Goal: Information Seeking & Learning: Learn about a topic

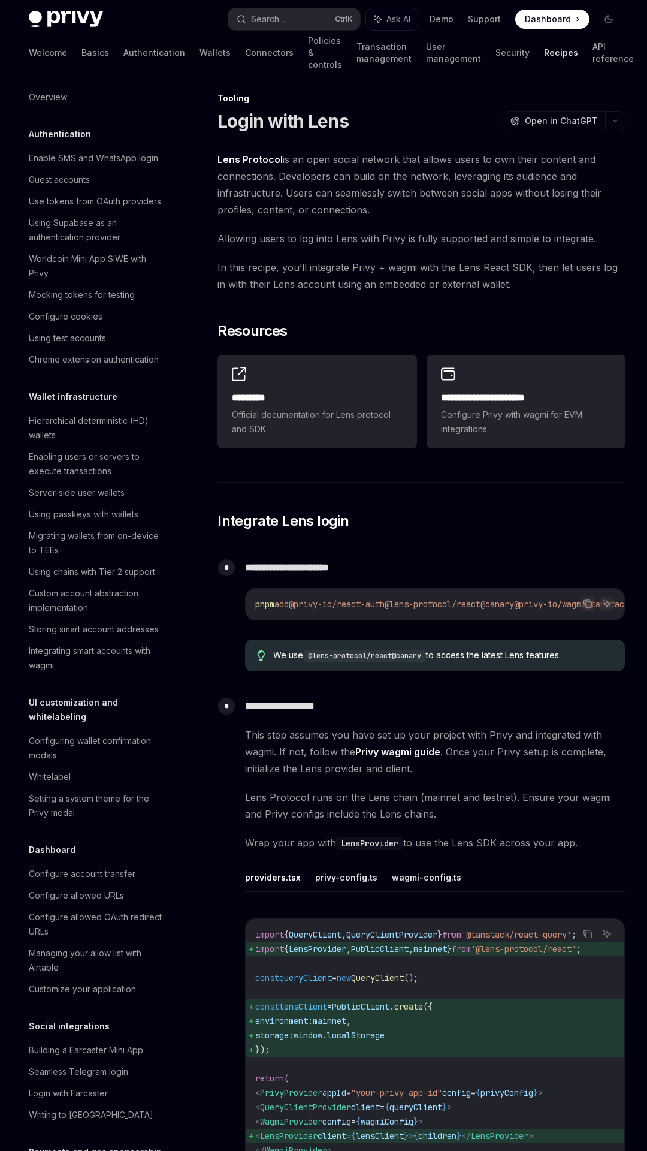
scroll to position [1092, 0]
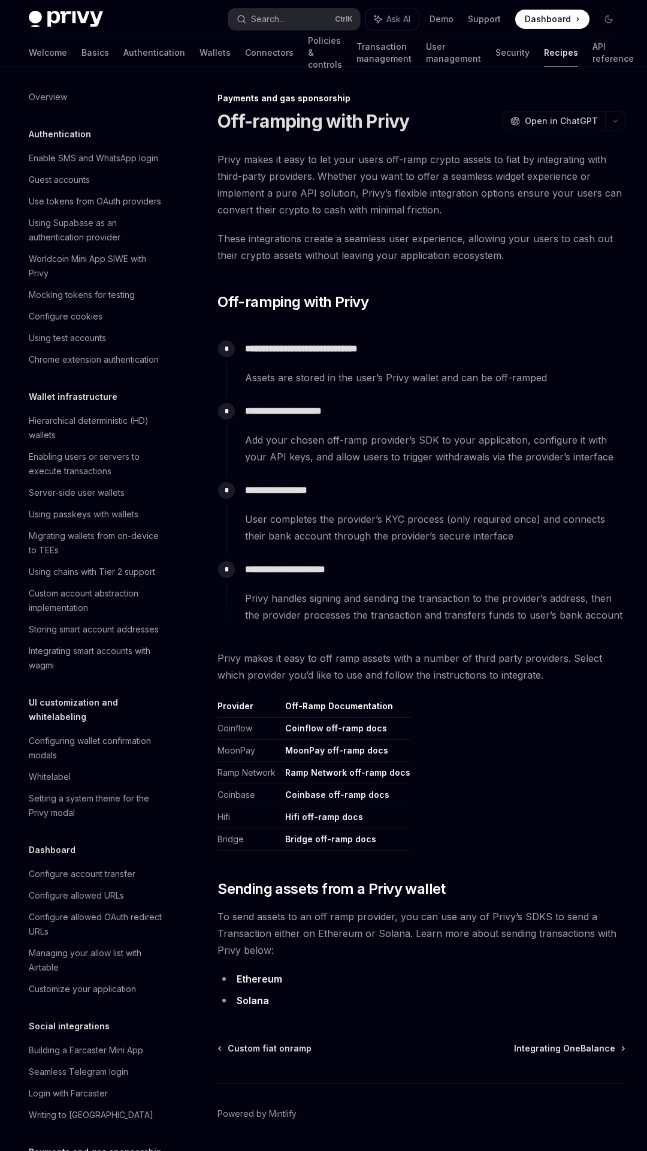
scroll to position [588, 0]
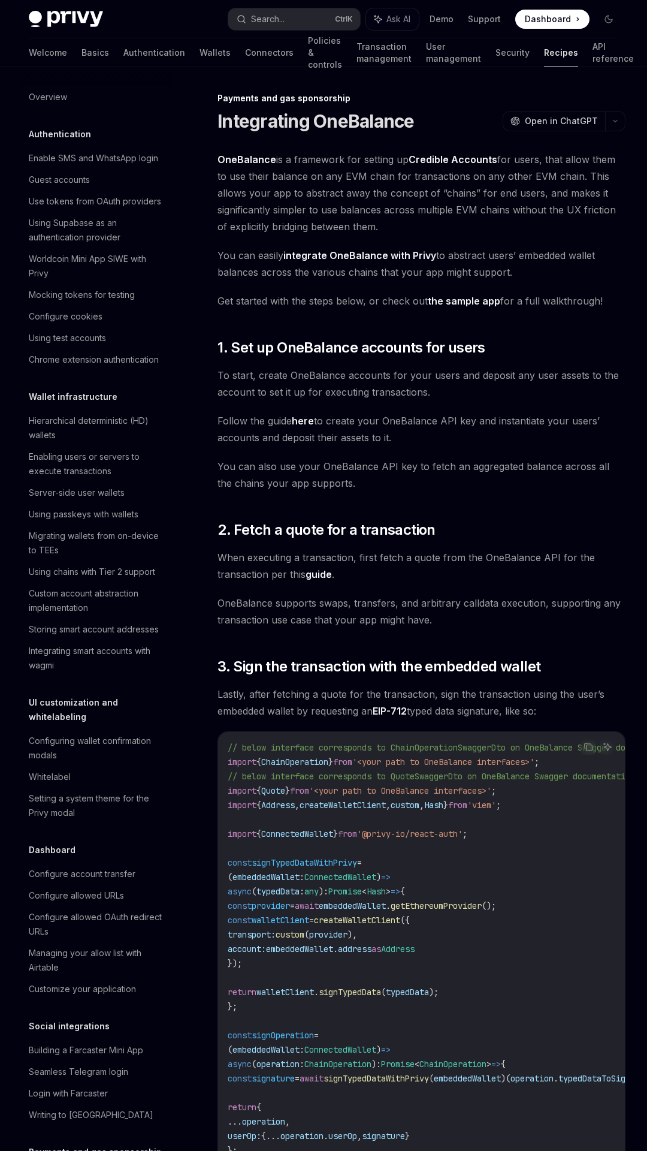
scroll to position [610, 0]
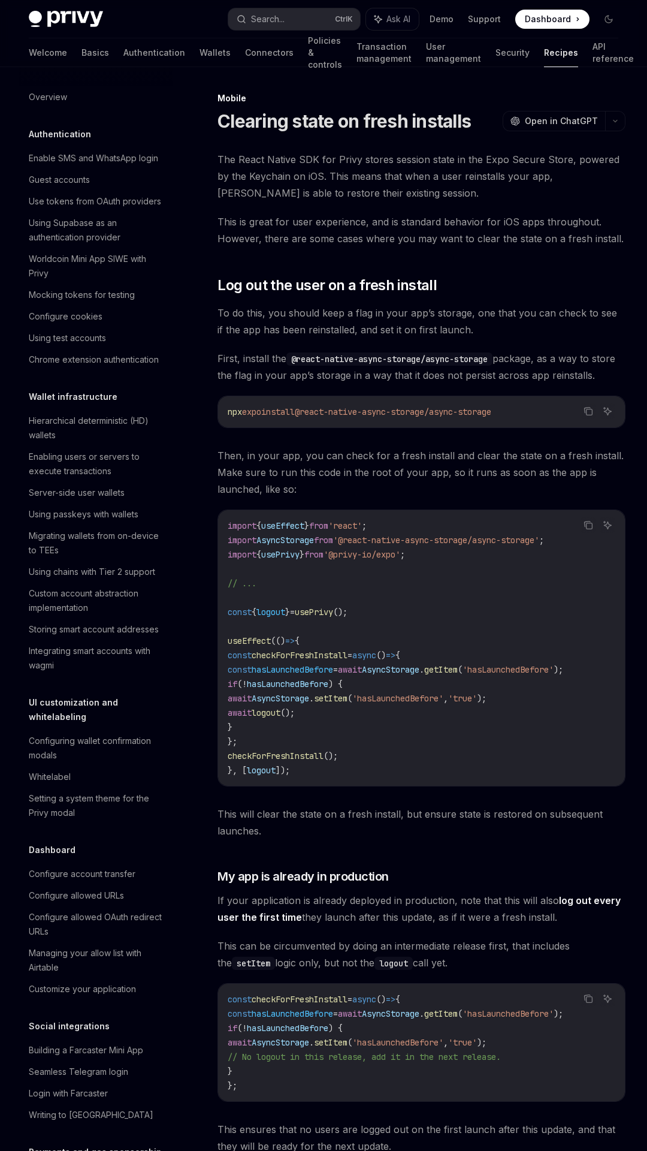
scroll to position [991, 0]
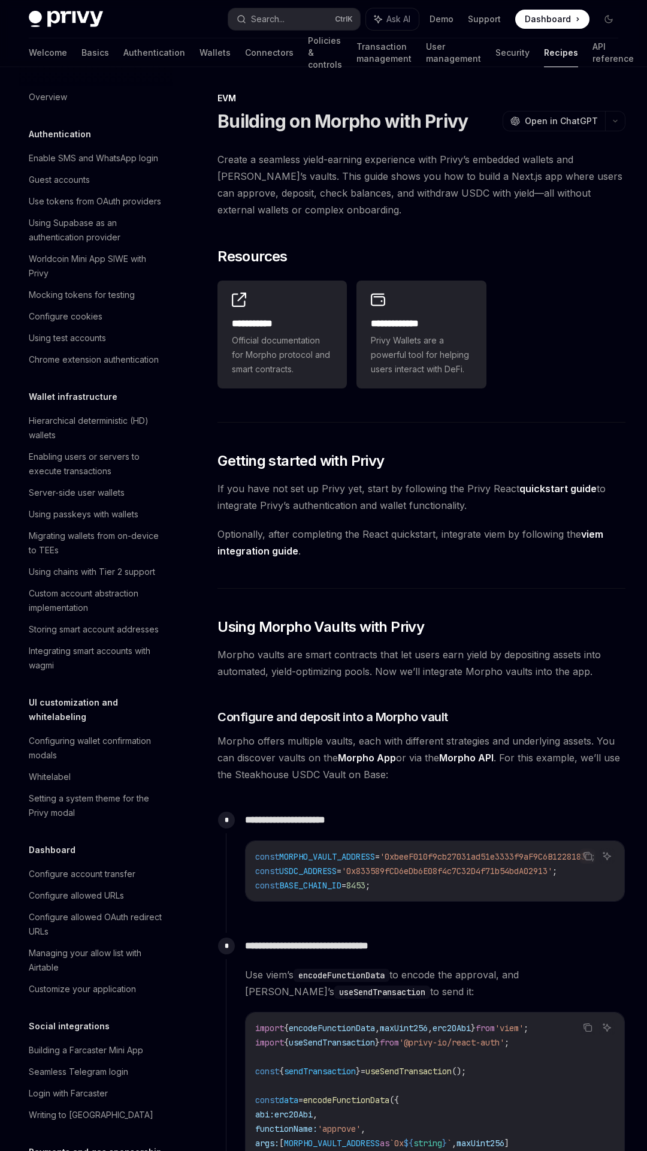
scroll to position [1092, 0]
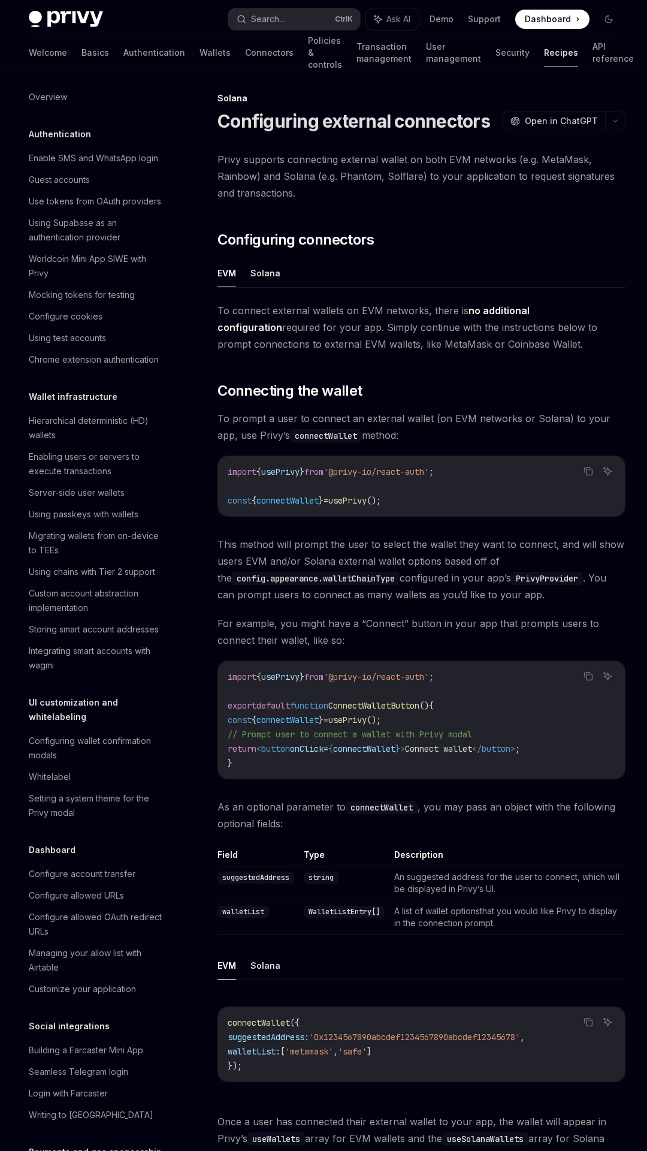
scroll to position [1106, 0]
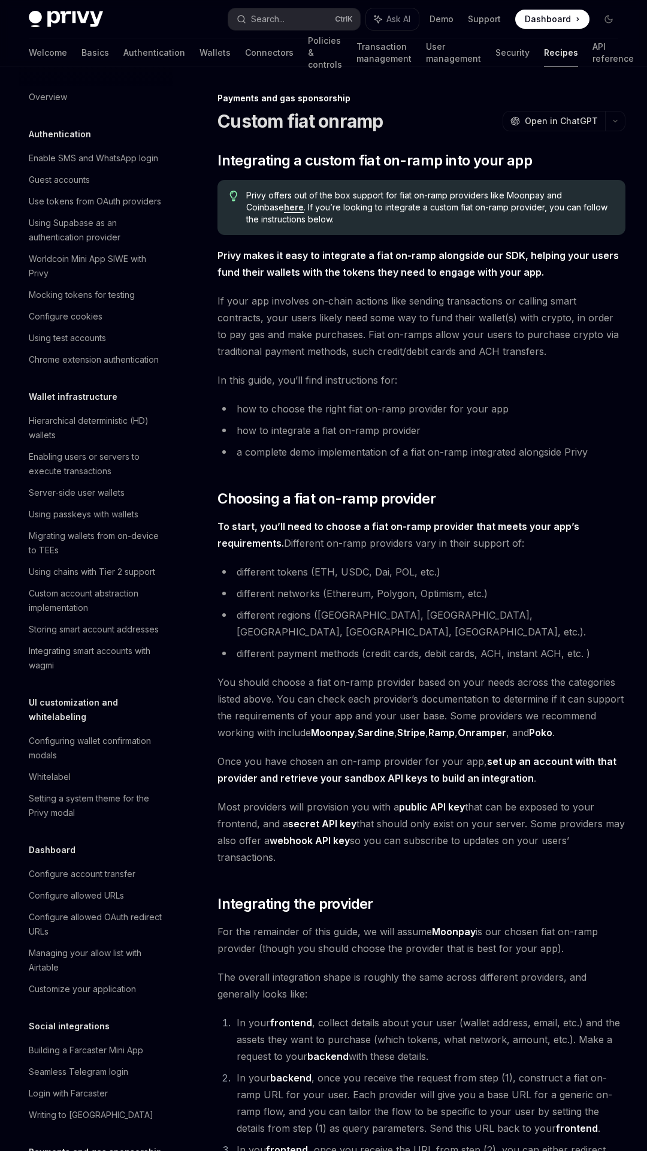
scroll to position [567, 0]
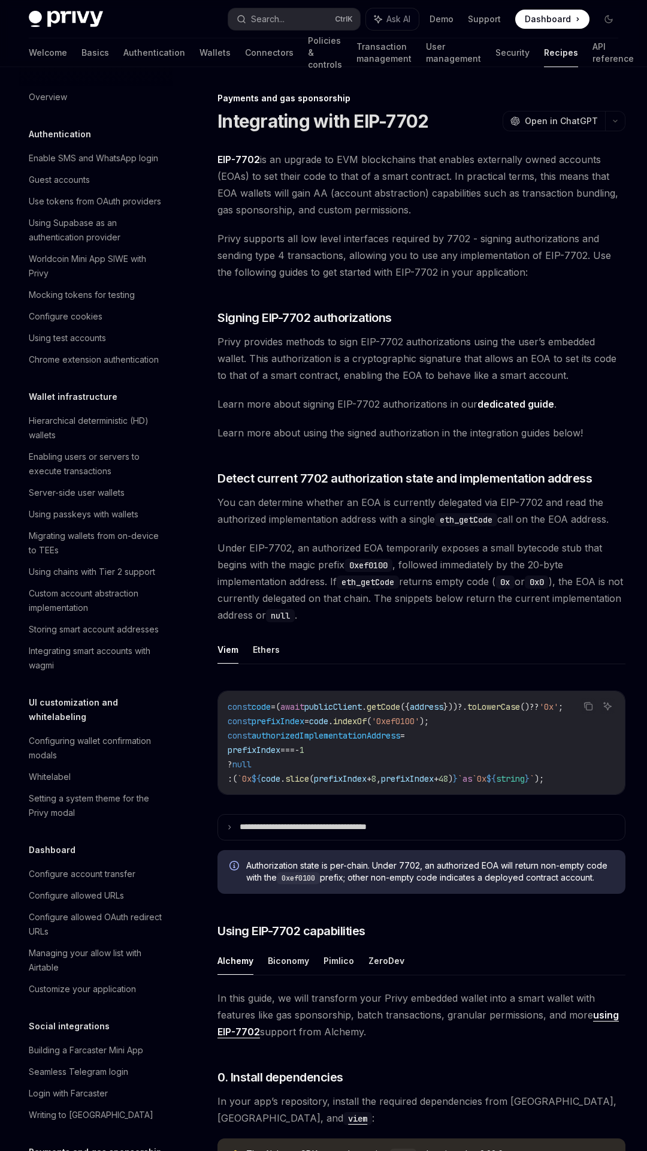
scroll to position [668, 0]
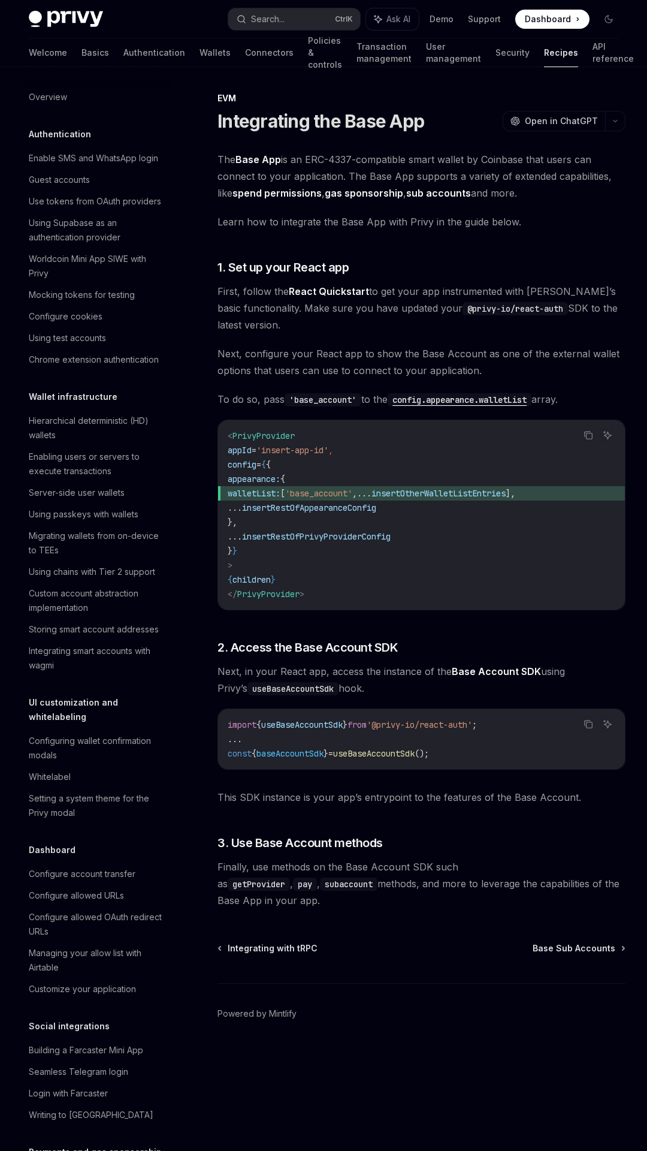
scroll to position [1092, 0]
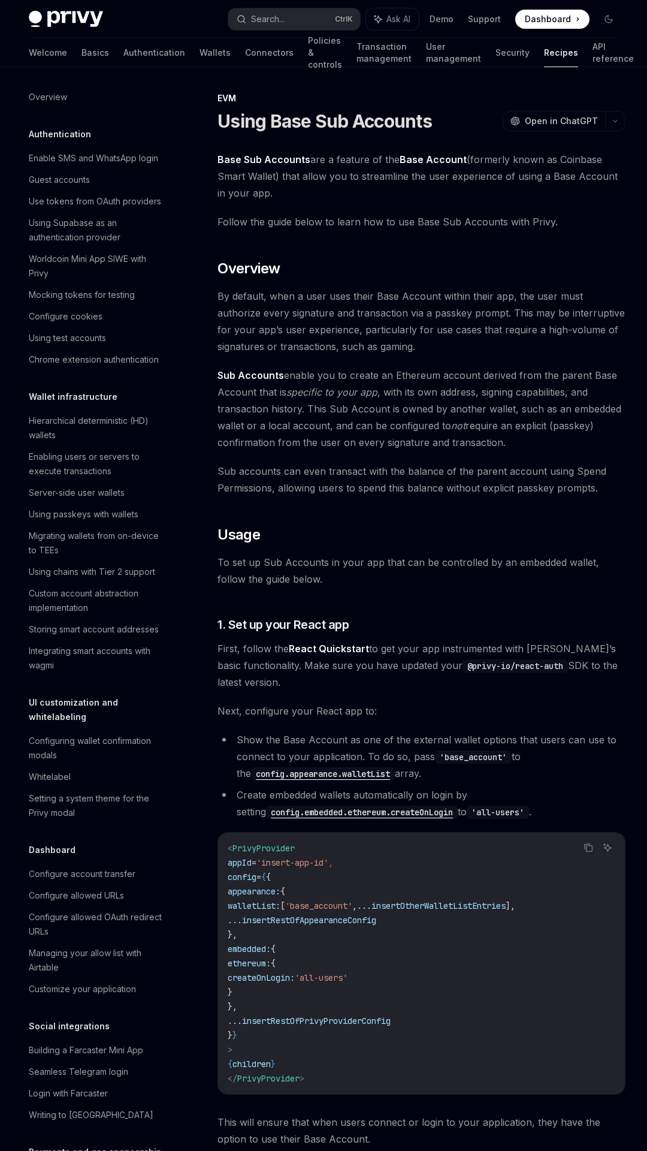
scroll to position [1092, 0]
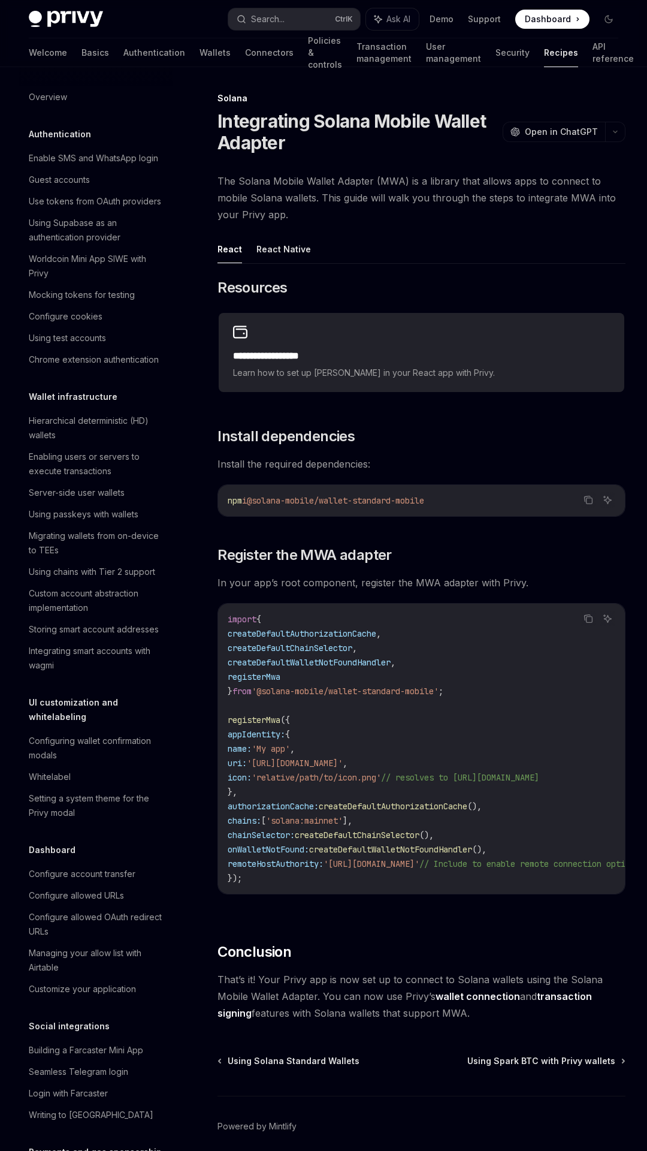
scroll to position [1092, 0]
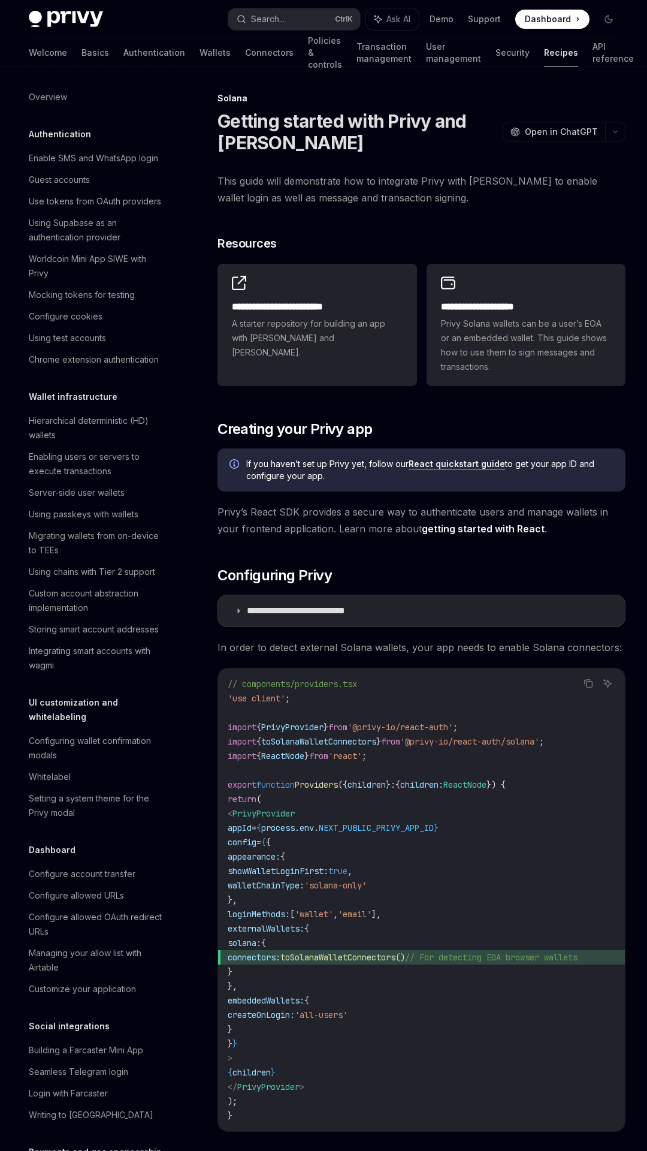
scroll to position [1092, 0]
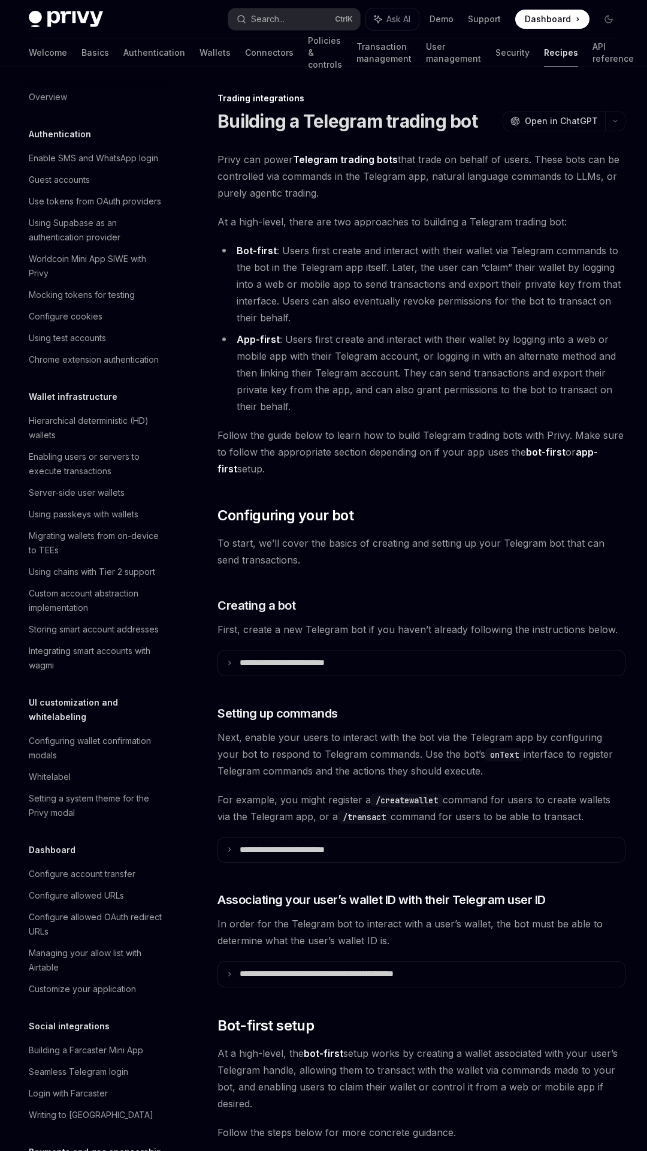
scroll to position [851, 0]
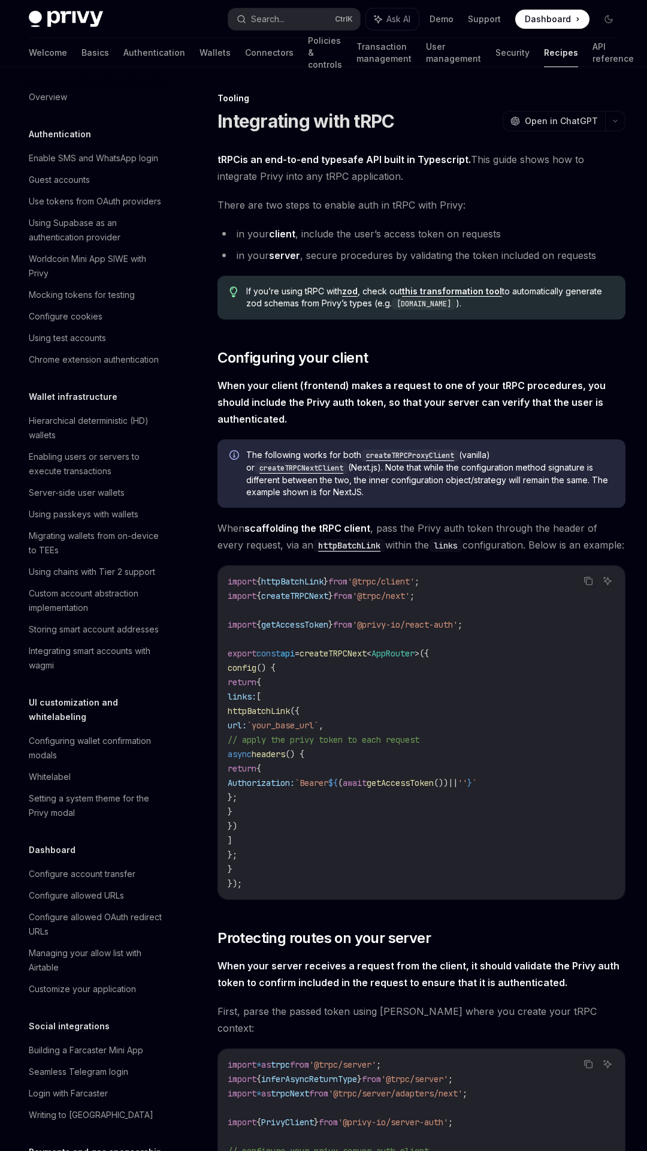
scroll to position [1092, 0]
